Goal: Submit feedback/report problem: Submit feedback/report problem

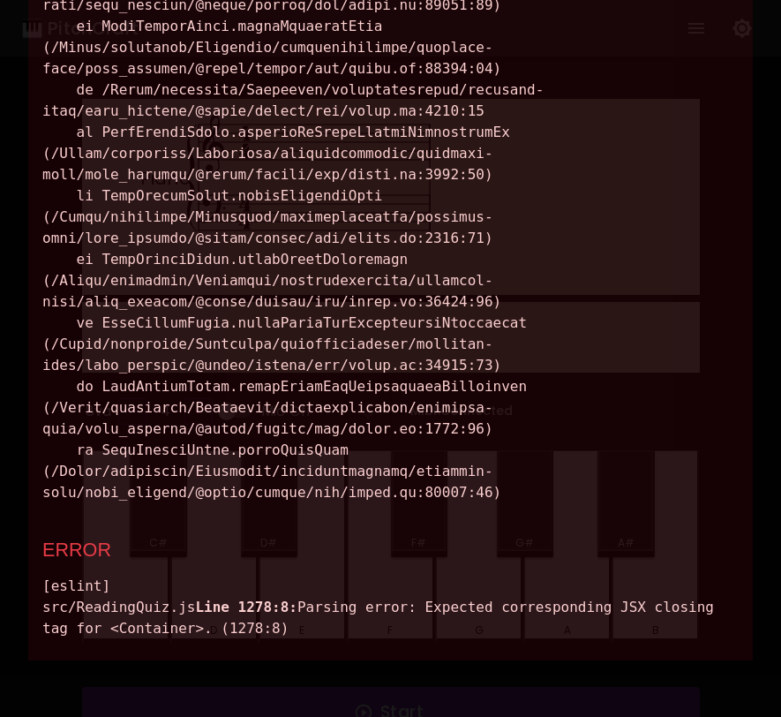
scroll to position [3011, 0]
drag, startPoint x: 45, startPoint y: 158, endPoint x: 620, endPoint y: 607, distance: 730.0
copy div "Module build failed (from ./node_modules/babel-loader/lib/index.js): SyntaxErro…"
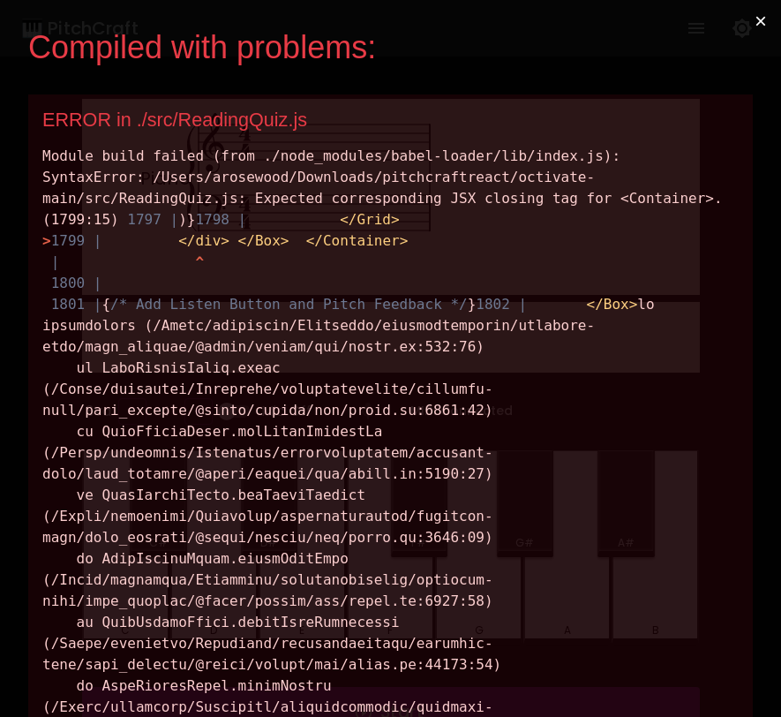
scroll to position [0, 0]
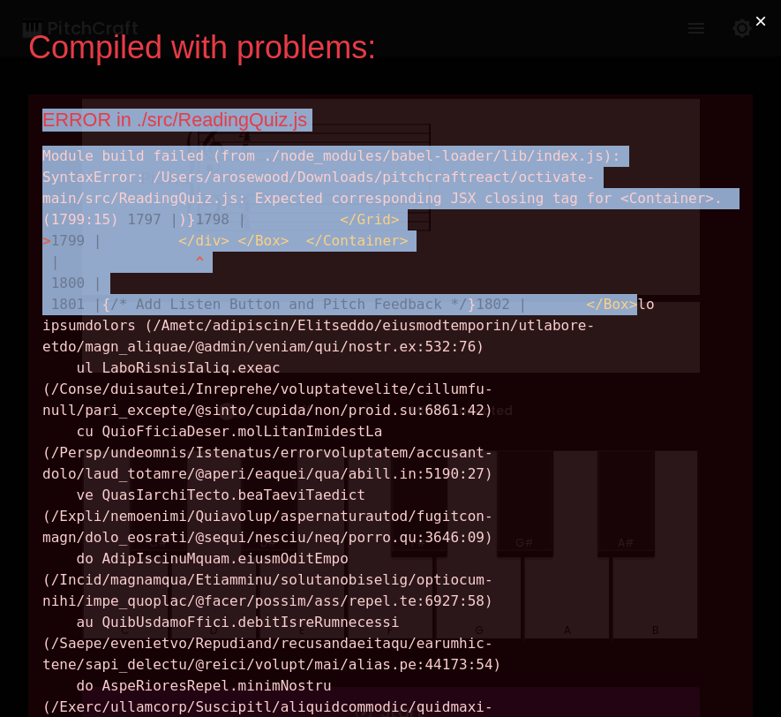
drag, startPoint x: 282, startPoint y: 380, endPoint x: 19, endPoint y: 100, distance: 384.6
click at [19, 99] on div "Compiled with problems: × ERROR in ./src/ReadingQuiz.js Module build failed (fr…" at bounding box center [390, 358] width 781 height 717
copy div "ERROR in ./src/ReadingQuiz.js Module build failed (from ./node_modules/babel-lo…"
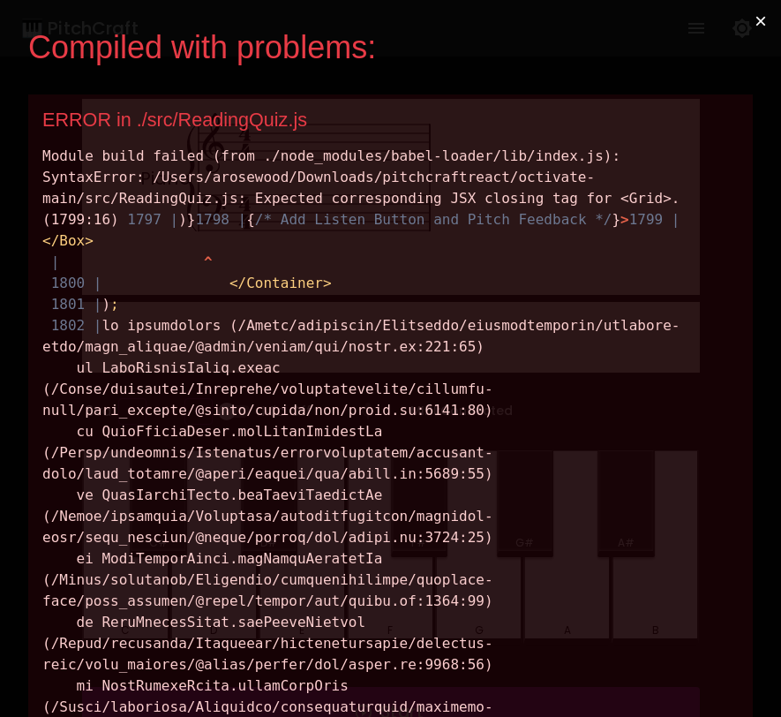
drag, startPoint x: 43, startPoint y: 113, endPoint x: 274, endPoint y: 397, distance: 366.4
copy div "ERROR in ./src/ReadingQuiz.js Module build failed (from ./node_modules/babel-lo…"
